Goal: Task Accomplishment & Management: Manage account settings

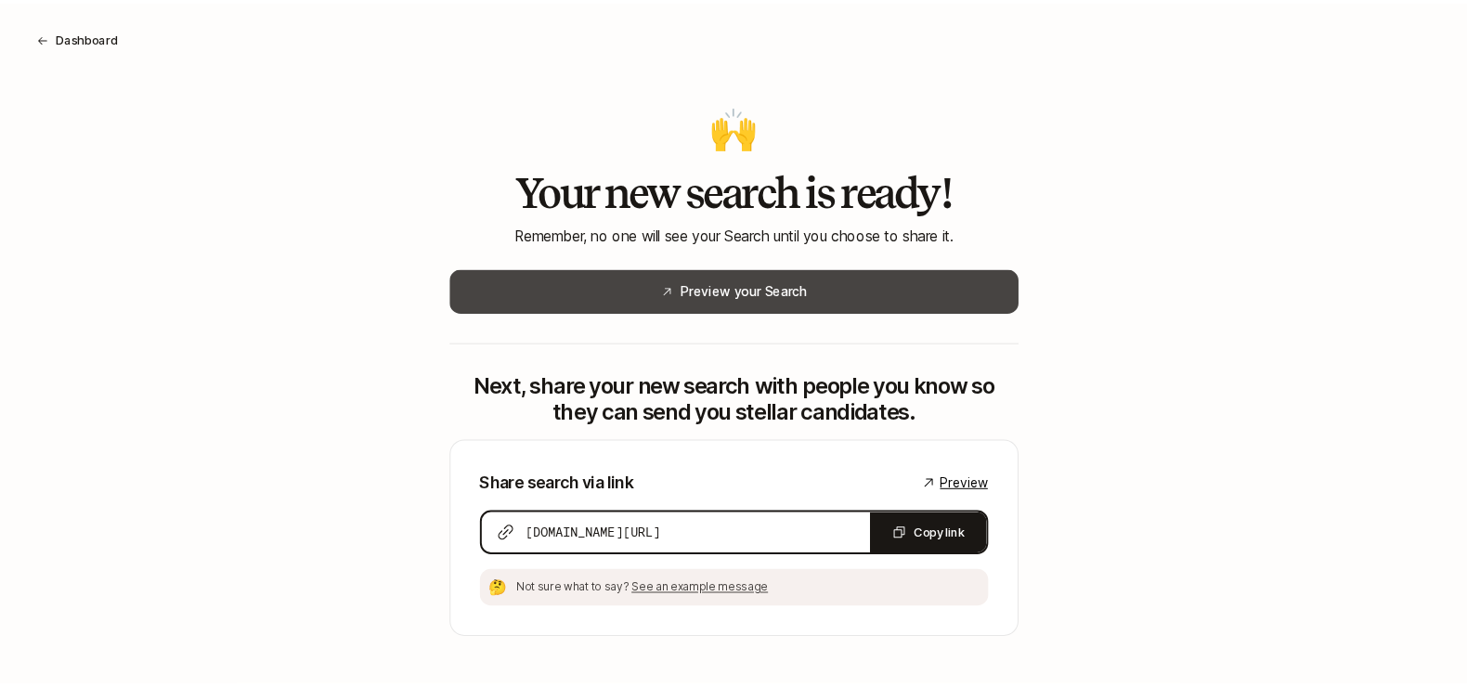
scroll to position [10, 0]
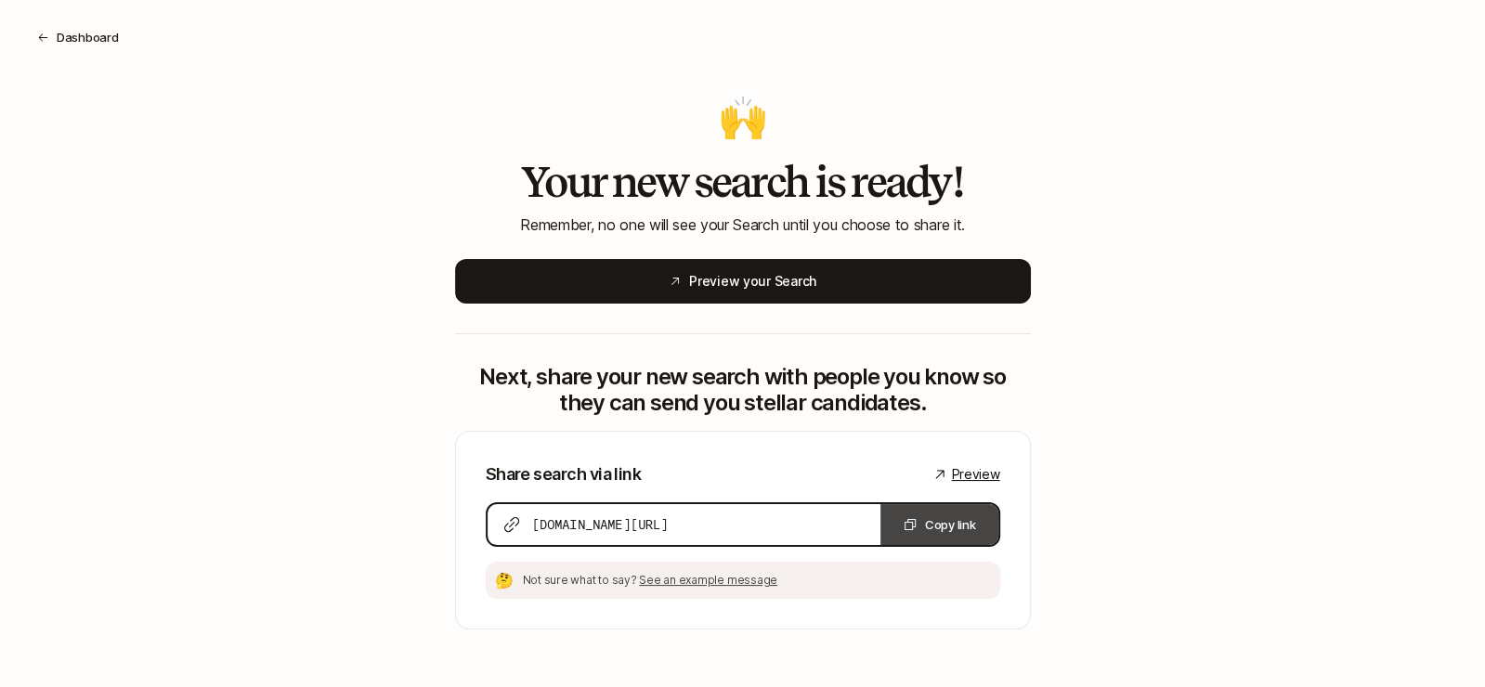
click at [929, 522] on button "Copy link" at bounding box center [939, 524] width 118 height 41
click at [81, 43] on button "Dashboard" at bounding box center [77, 36] width 111 height 33
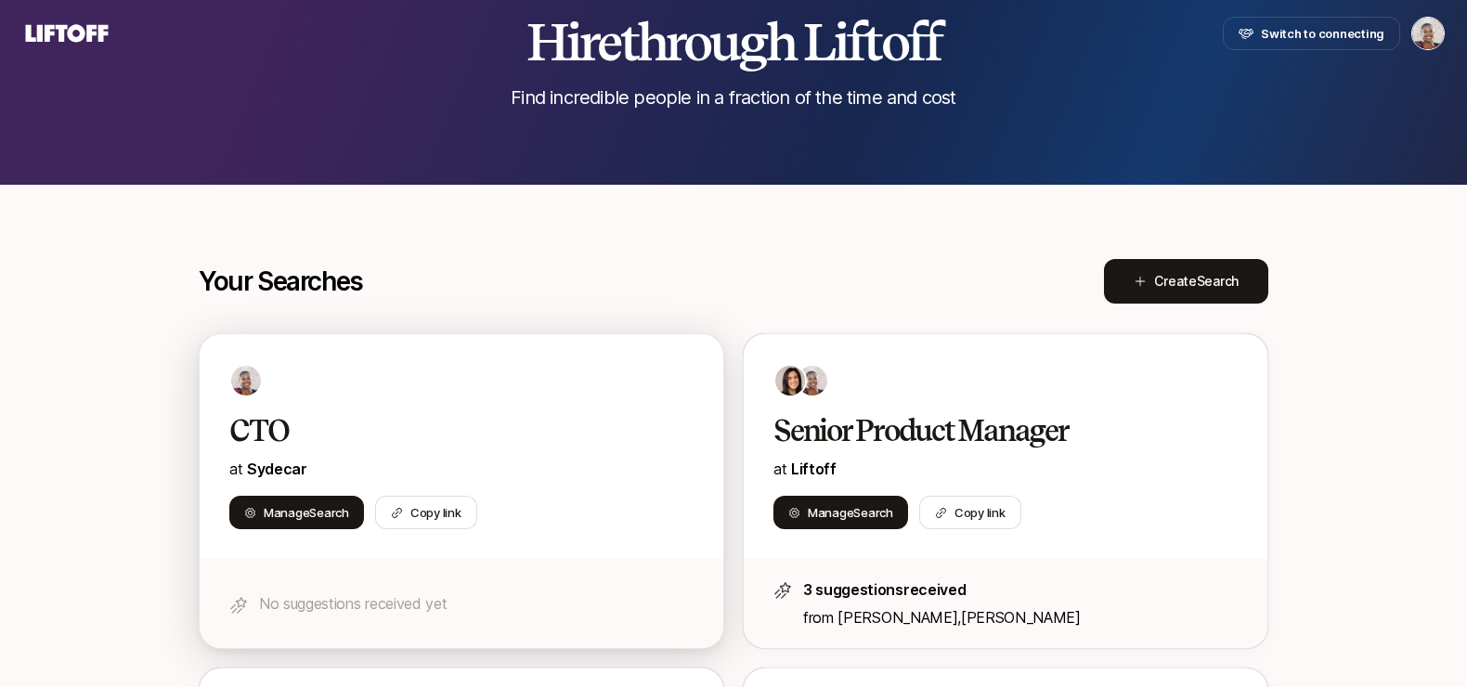
scroll to position [104, 0]
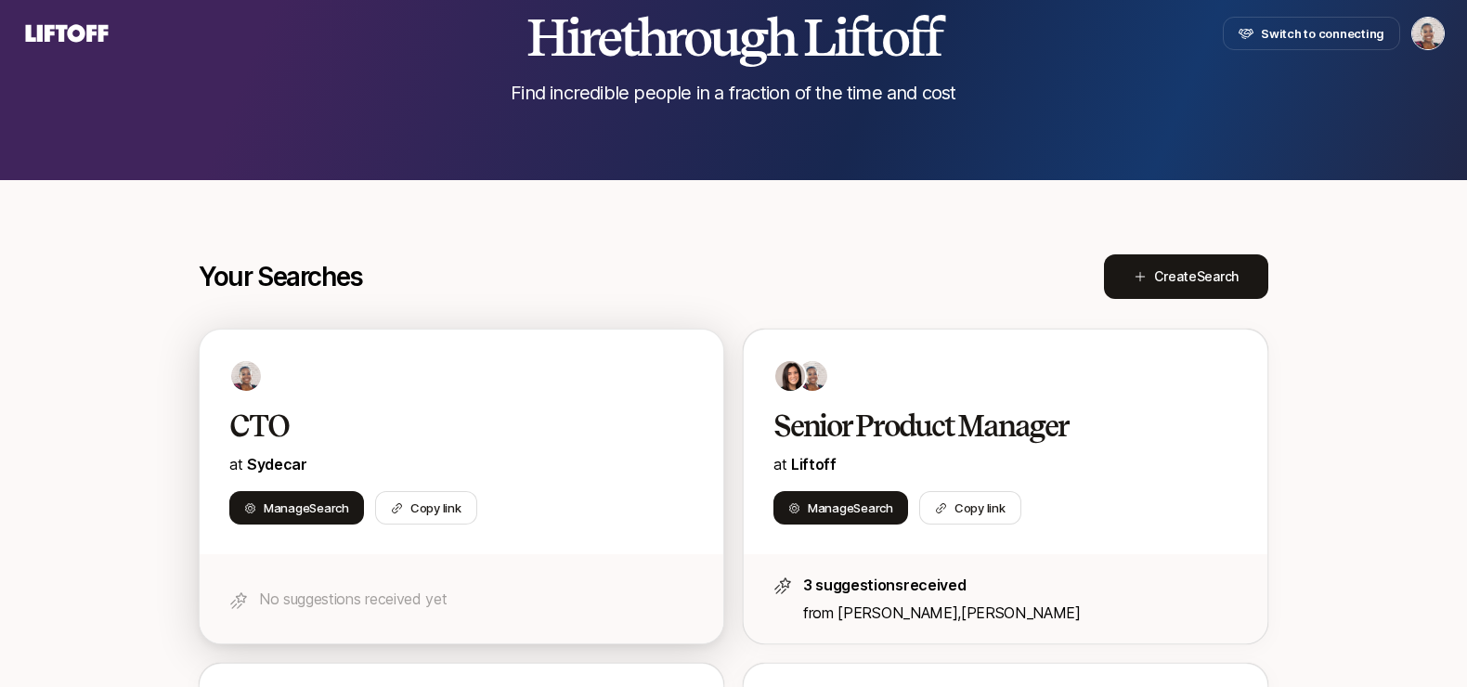
click at [489, 388] on div at bounding box center [461, 375] width 464 height 33
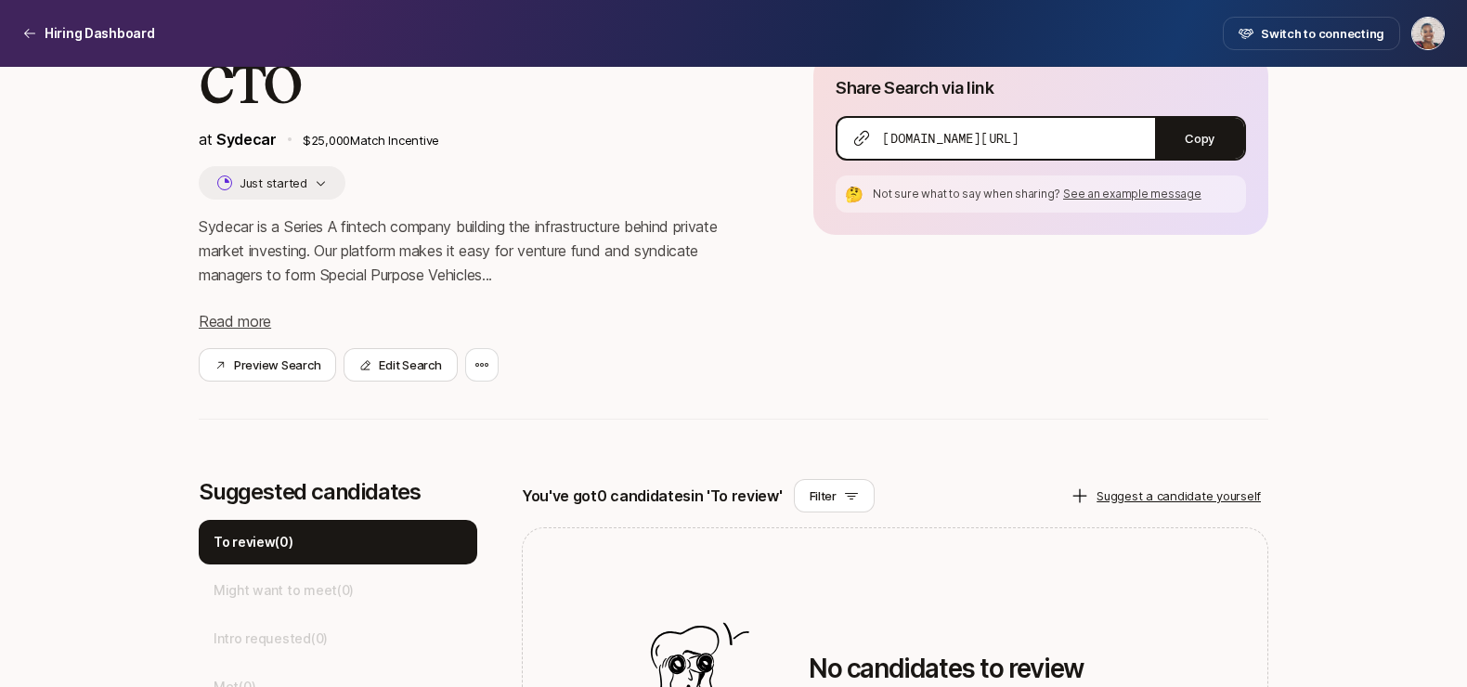
scroll to position [163, 0]
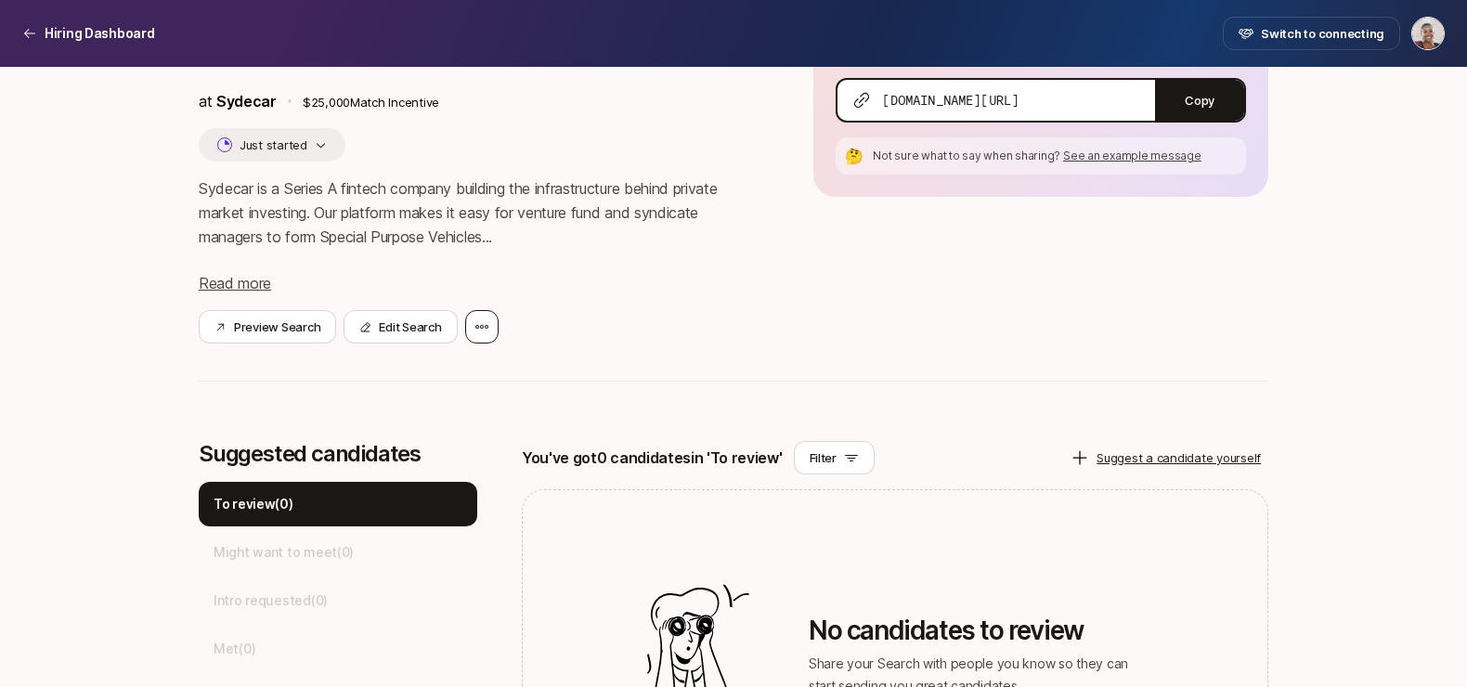
click at [484, 329] on icon at bounding box center [482, 326] width 15 height 15
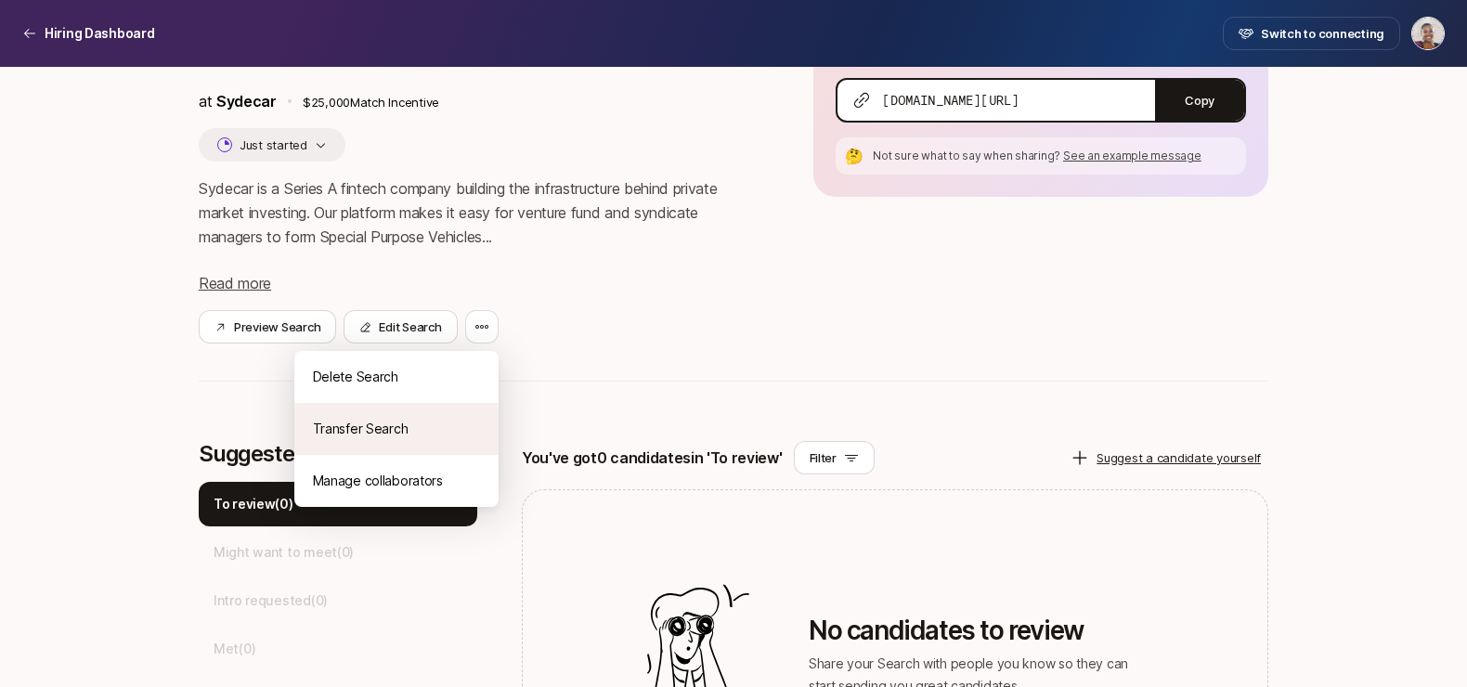
click at [432, 420] on div "Transfer Search" at bounding box center [396, 429] width 204 height 52
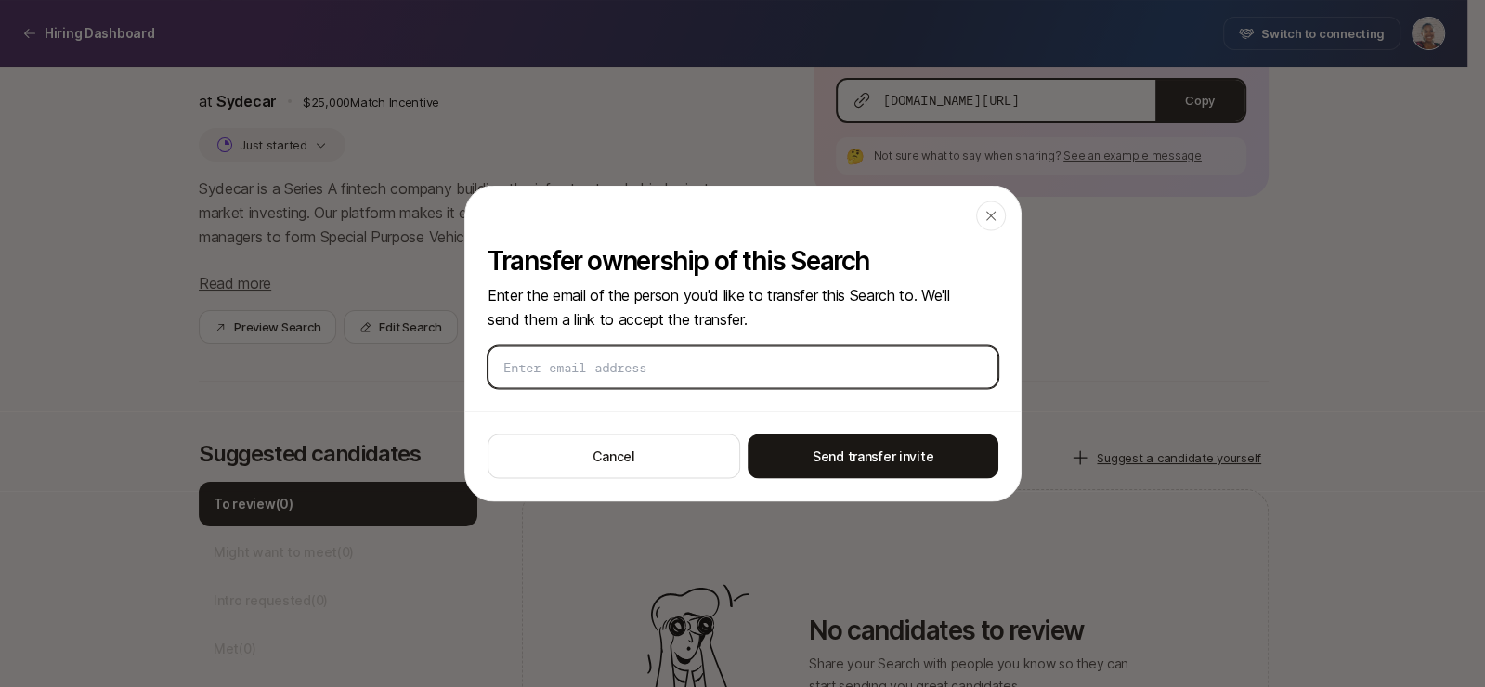
click at [665, 368] on input "email" at bounding box center [742, 367] width 479 height 19
paste input "nik@sydecar.io"
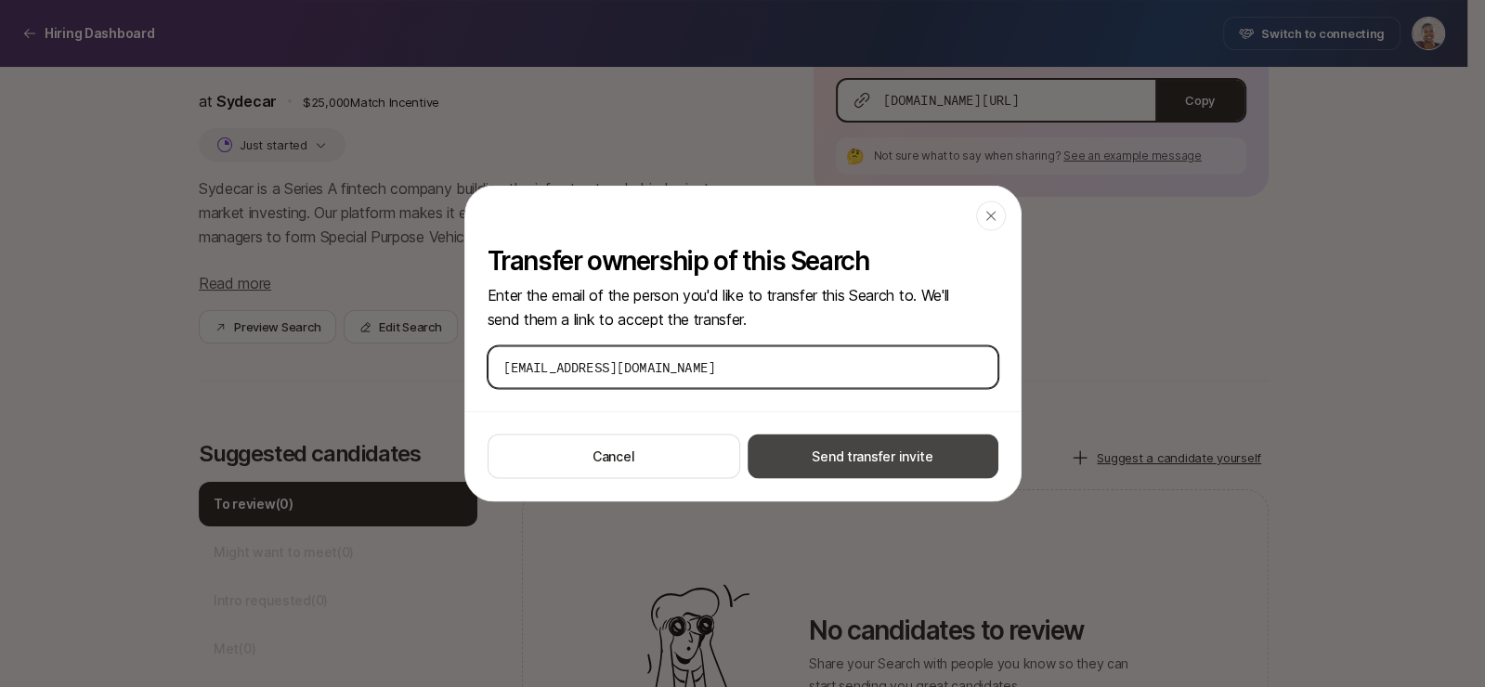
type input "nik@sydecar.io"
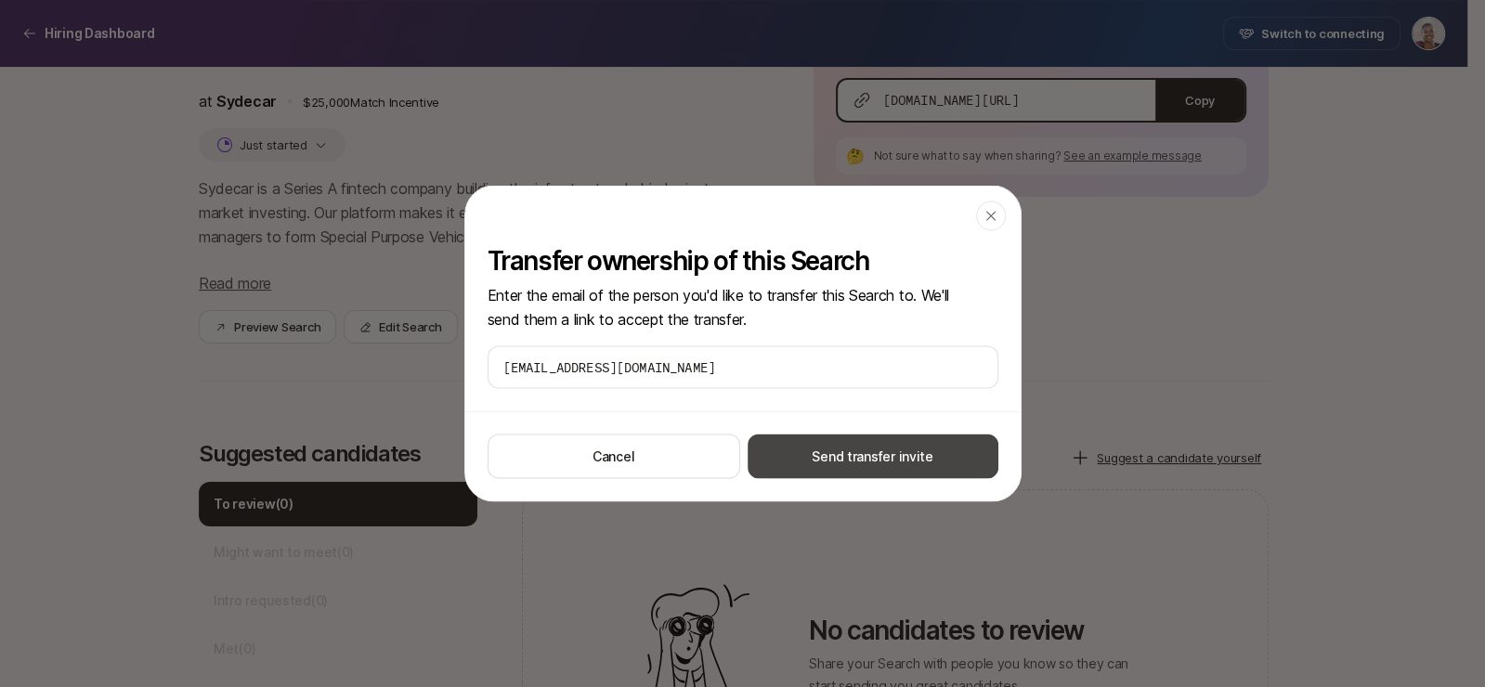
click at [815, 458] on button "Send transfer invite" at bounding box center [873, 457] width 251 height 45
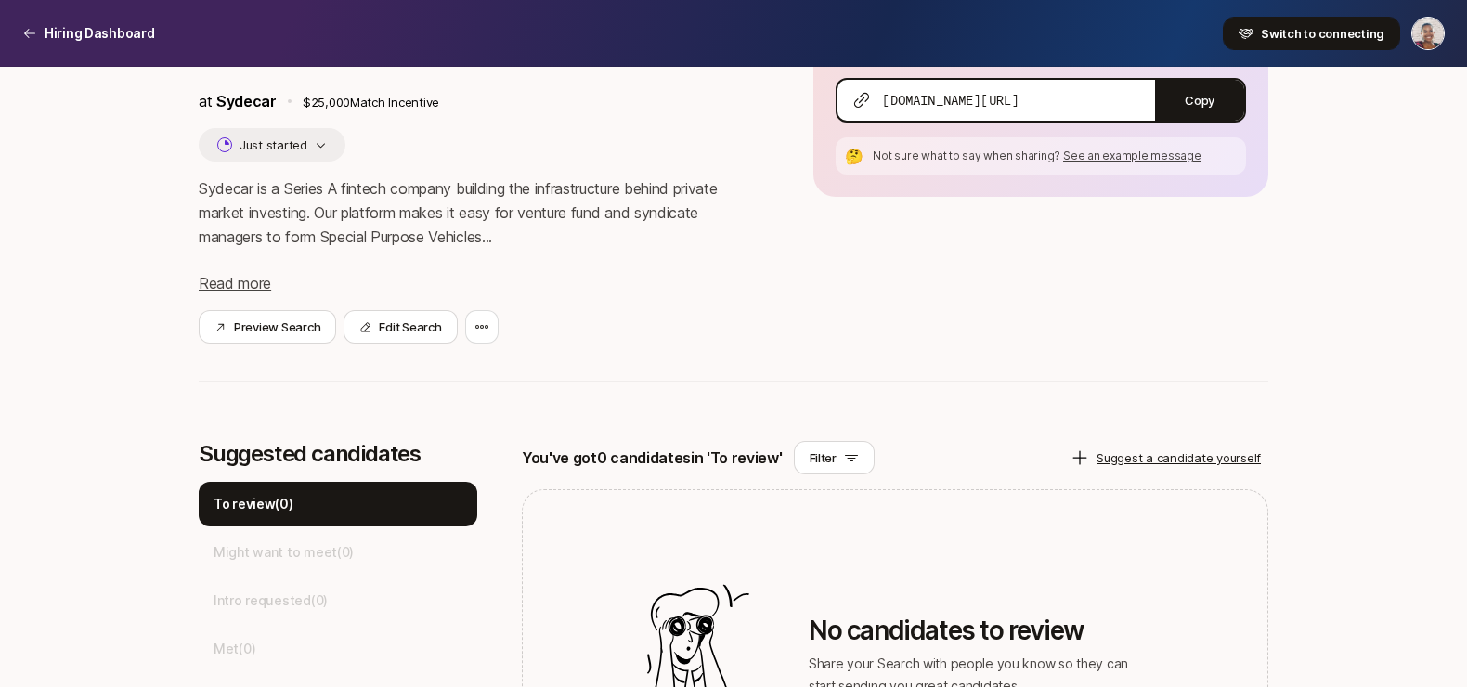
click at [1284, 38] on span "Switch to connecting" at bounding box center [1323, 33] width 124 height 19
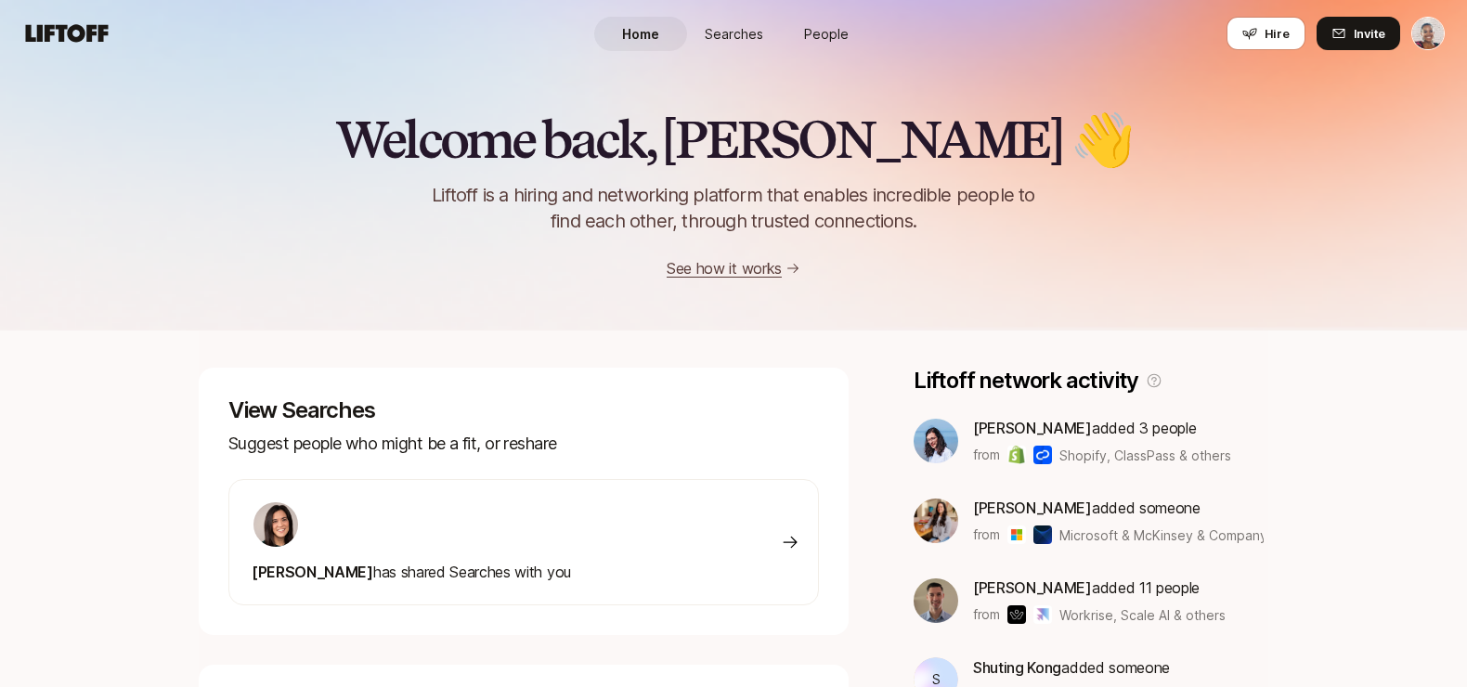
click at [815, 20] on link "People" at bounding box center [826, 34] width 93 height 34
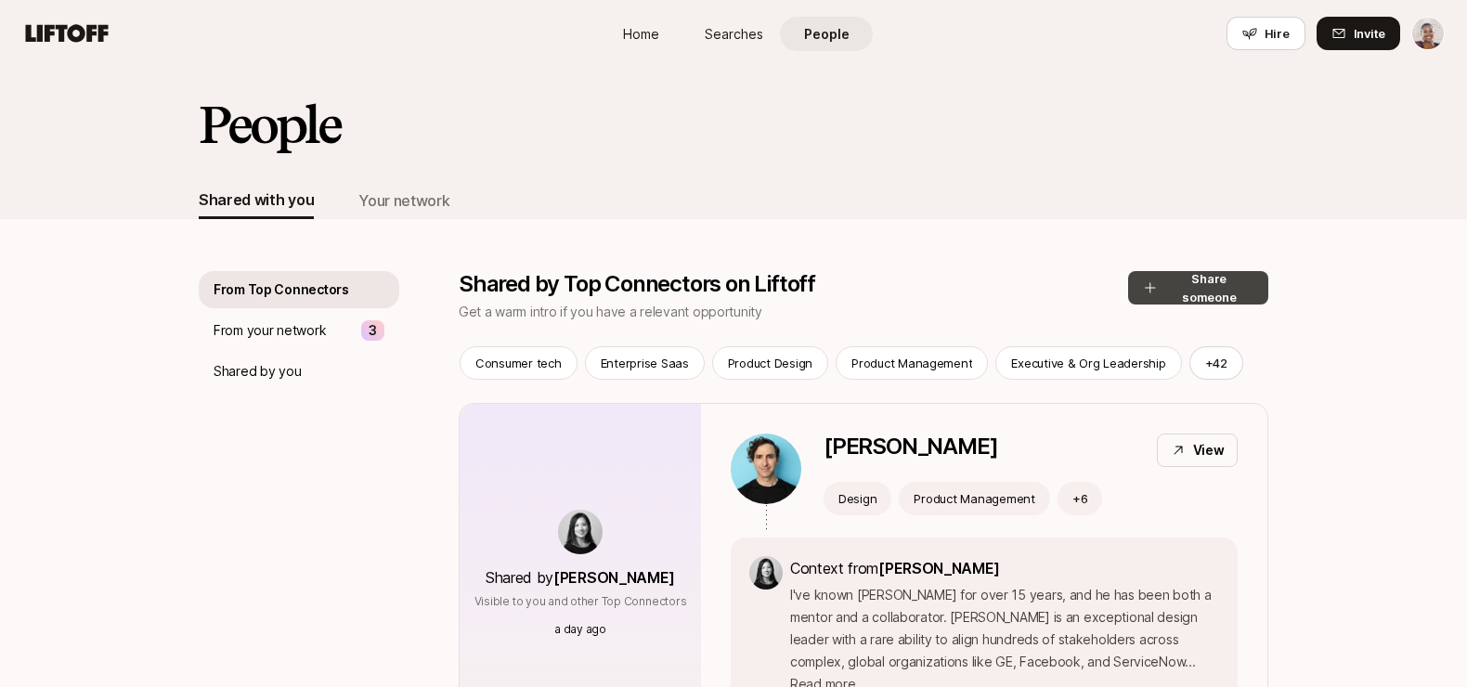
click at [1178, 288] on button "Share someone" at bounding box center [1198, 287] width 140 height 33
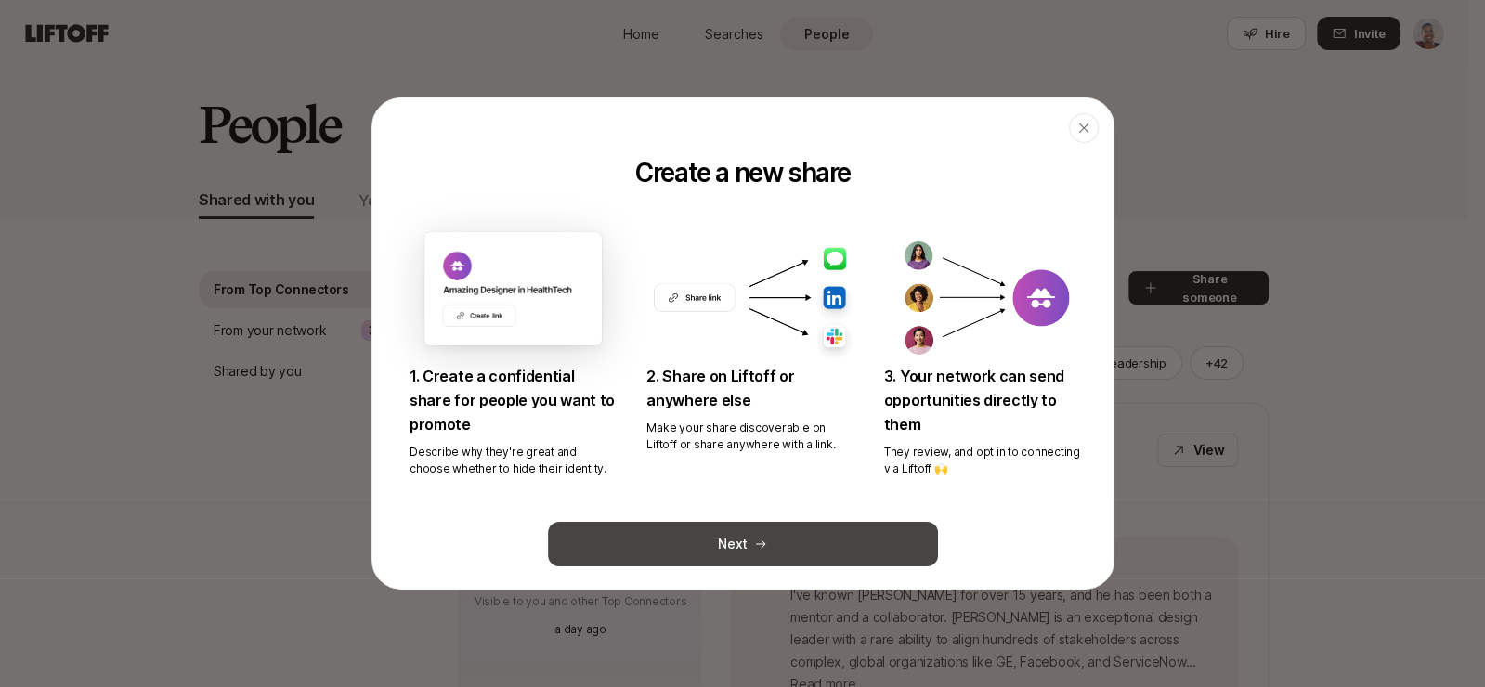
click at [754, 538] on icon at bounding box center [760, 544] width 13 height 13
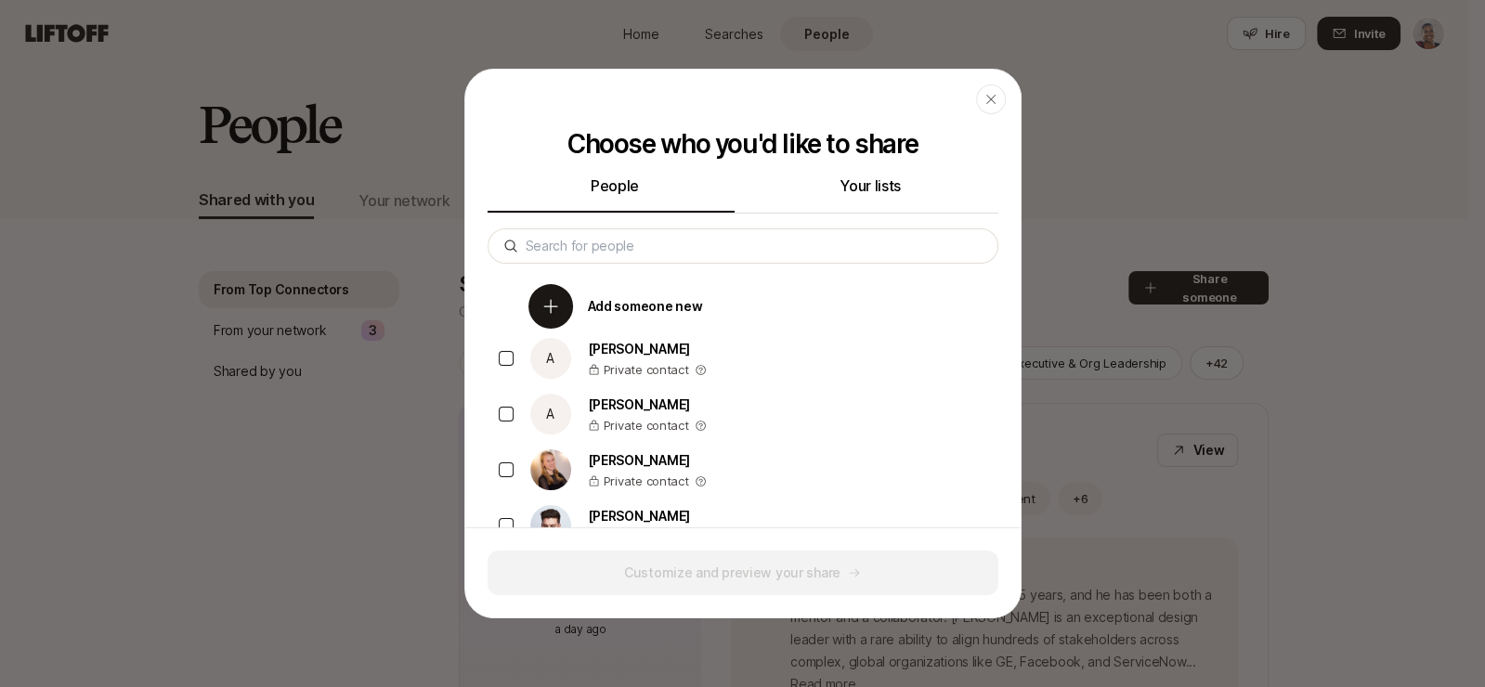
click at [755, 304] on div "Add someone new" at bounding box center [757, 307] width 481 height 56
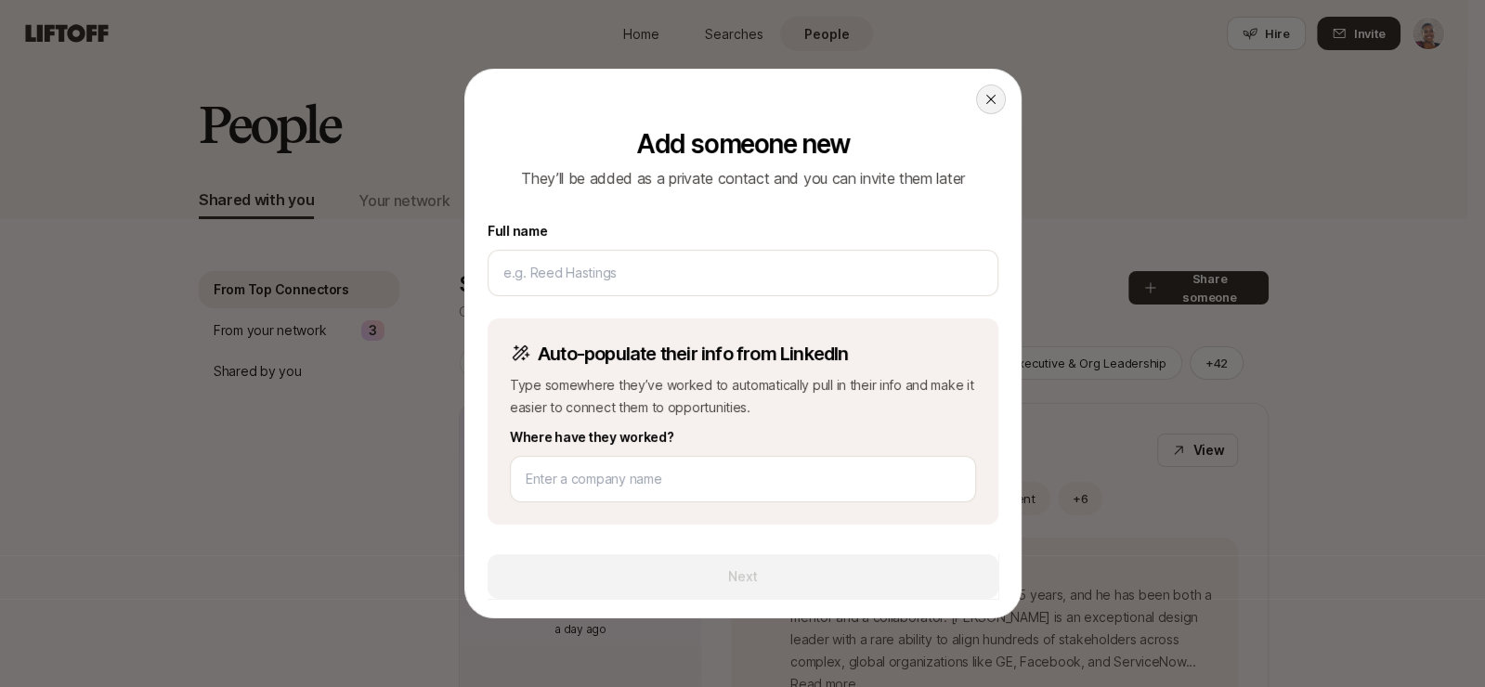
click at [985, 99] on icon at bounding box center [989, 99] width 9 height 9
